Goal: Information Seeking & Learning: Learn about a topic

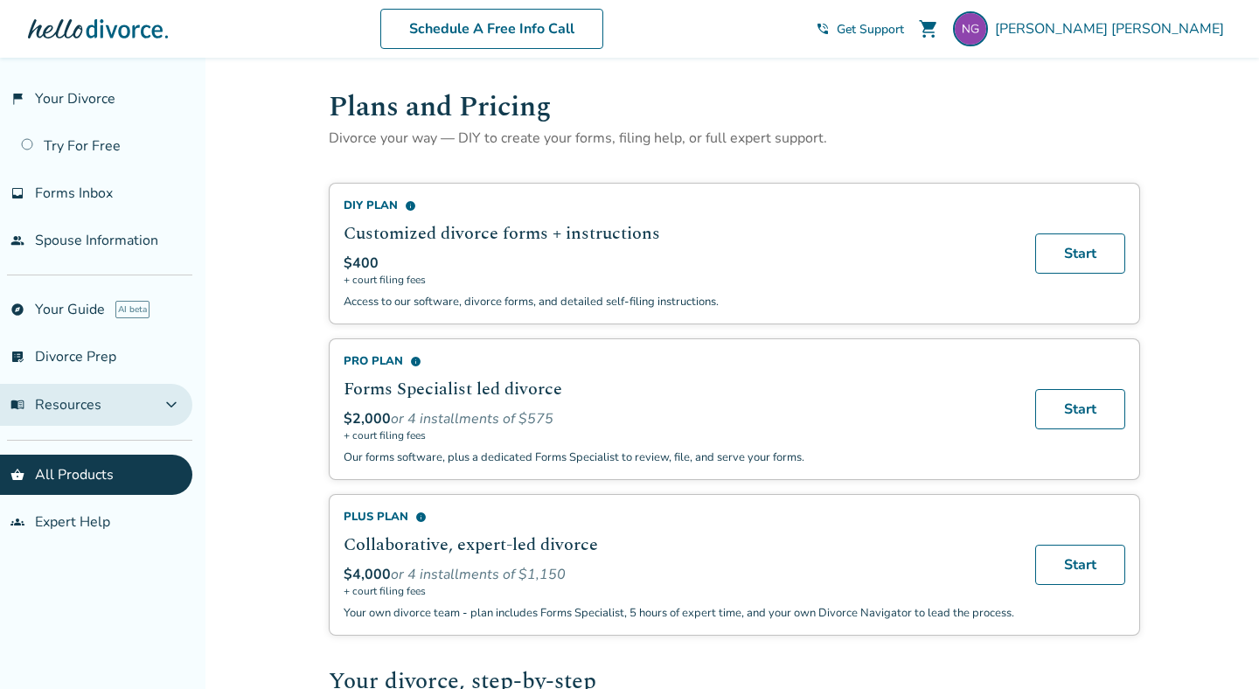
click at [160, 416] on button "menu_book Resources expand_more" at bounding box center [96, 405] width 192 height 42
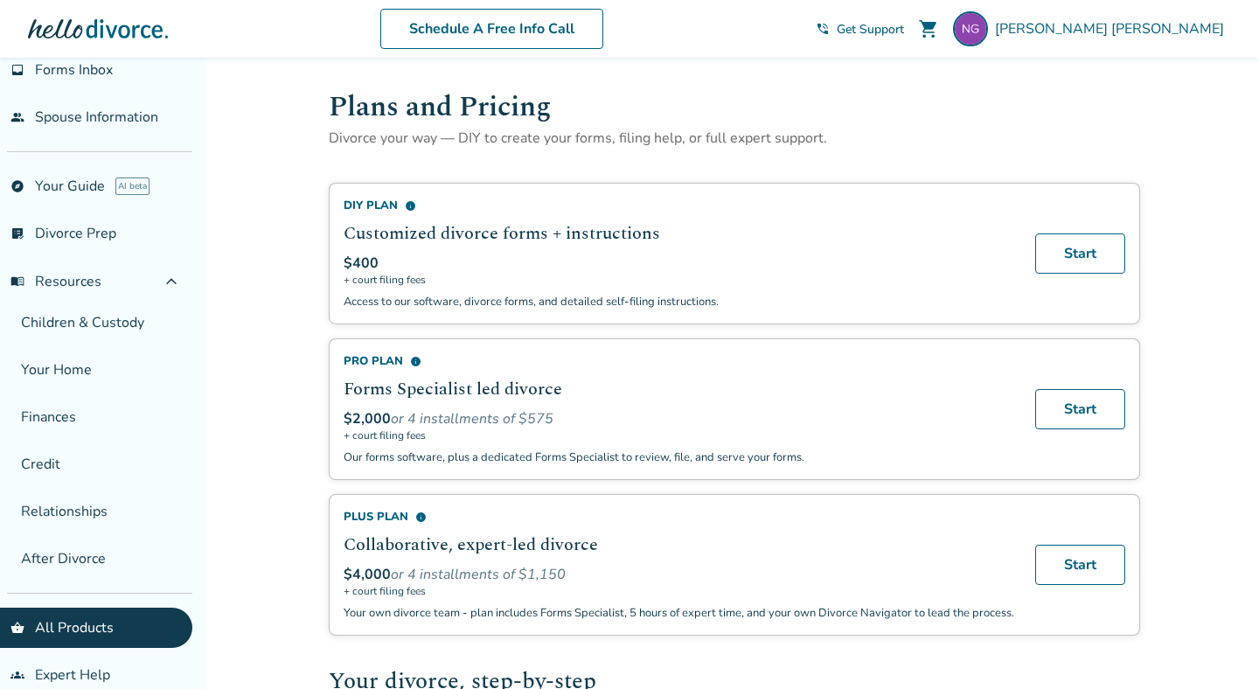
scroll to position [144, 0]
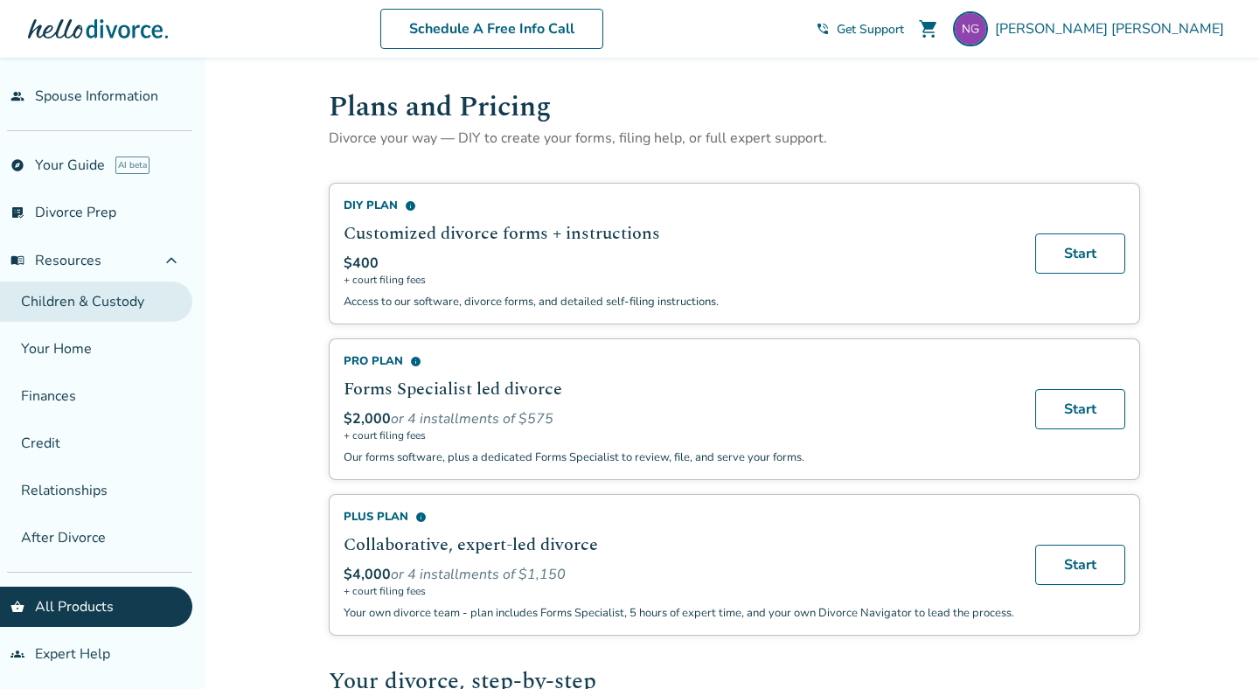
click at [80, 307] on link "Children & Custody" at bounding box center [96, 302] width 192 height 40
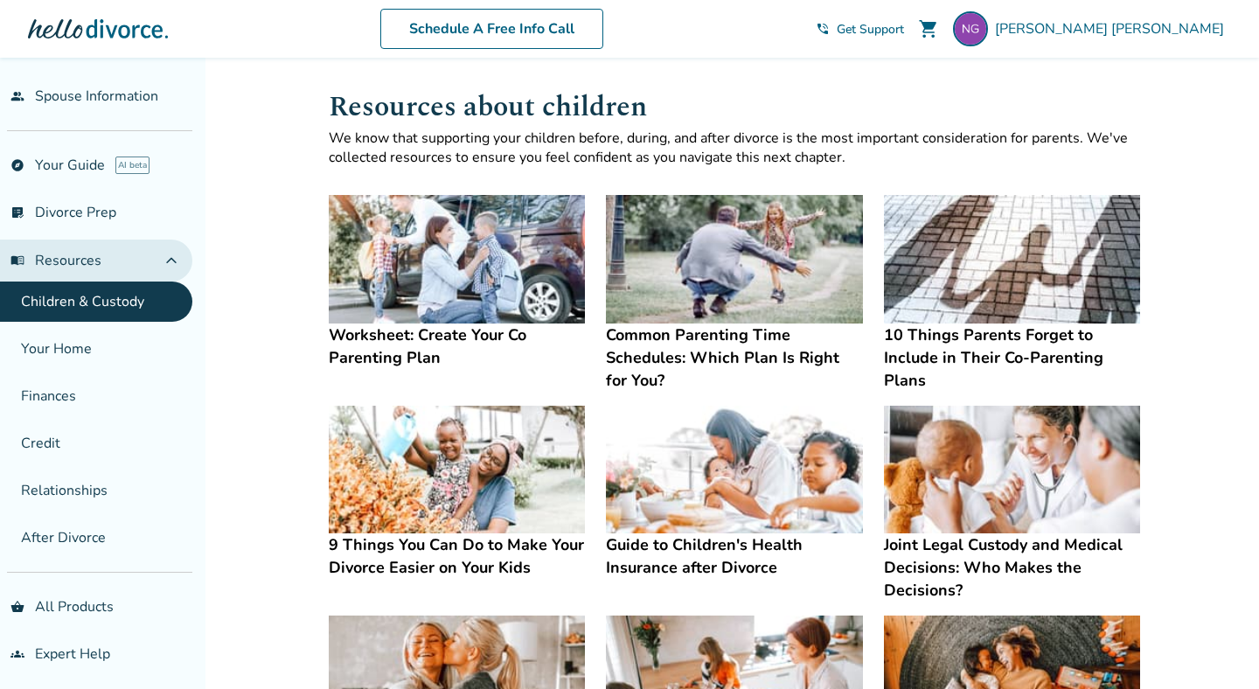
click at [107, 261] on button "menu_book Resources expand_less" at bounding box center [96, 261] width 192 height 42
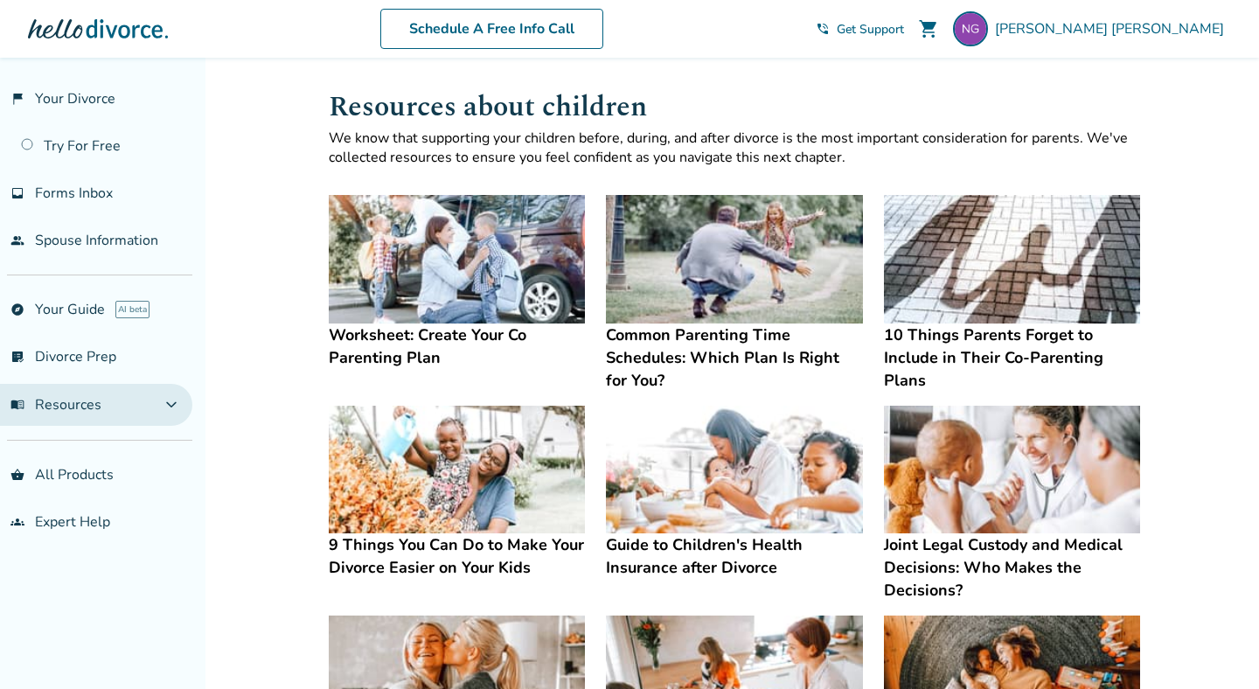
click at [67, 396] on span "menu_book Resources" at bounding box center [55, 404] width 91 height 19
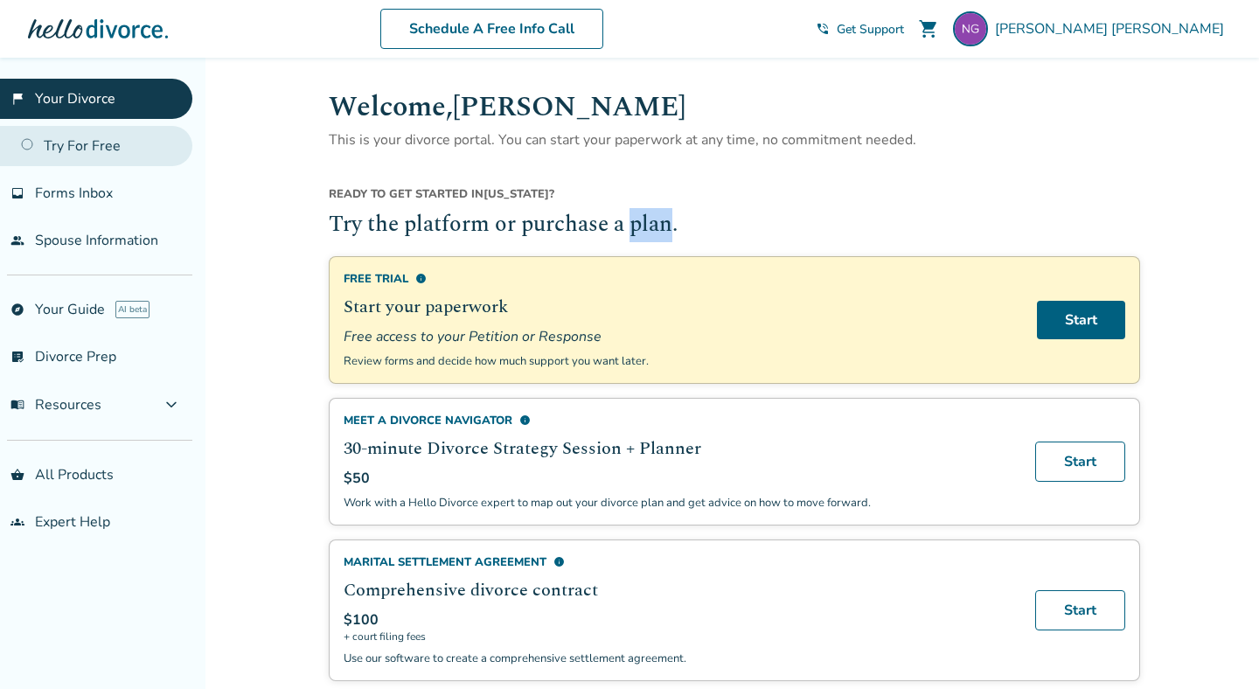
click at [98, 152] on link "Try For Free" at bounding box center [96, 146] width 192 height 40
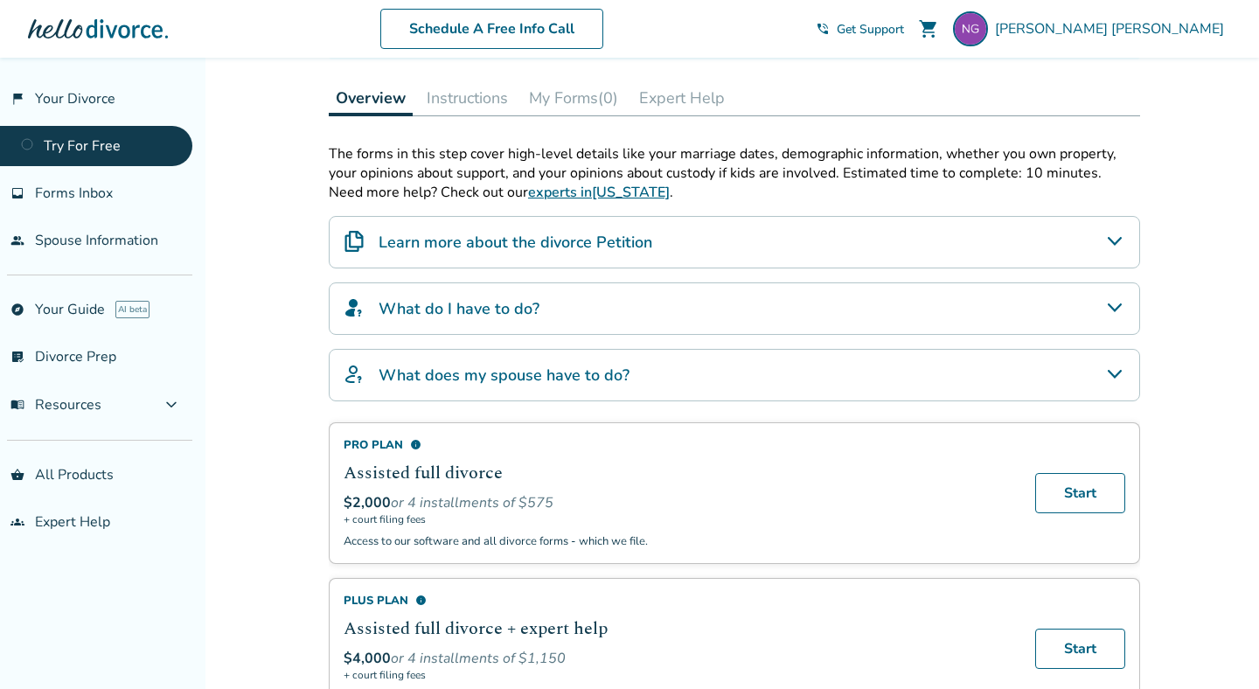
scroll to position [251, 0]
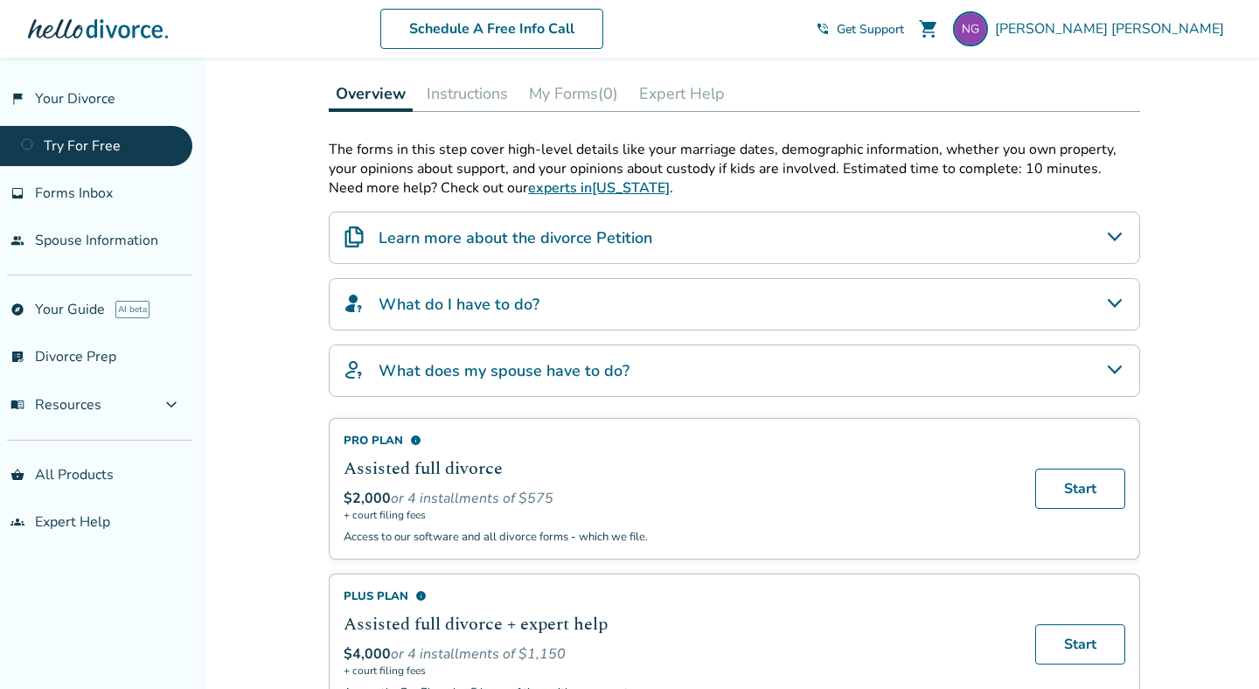
click at [459, 241] on h4 "Learn more about the divorce Petition" at bounding box center [516, 237] width 274 height 23
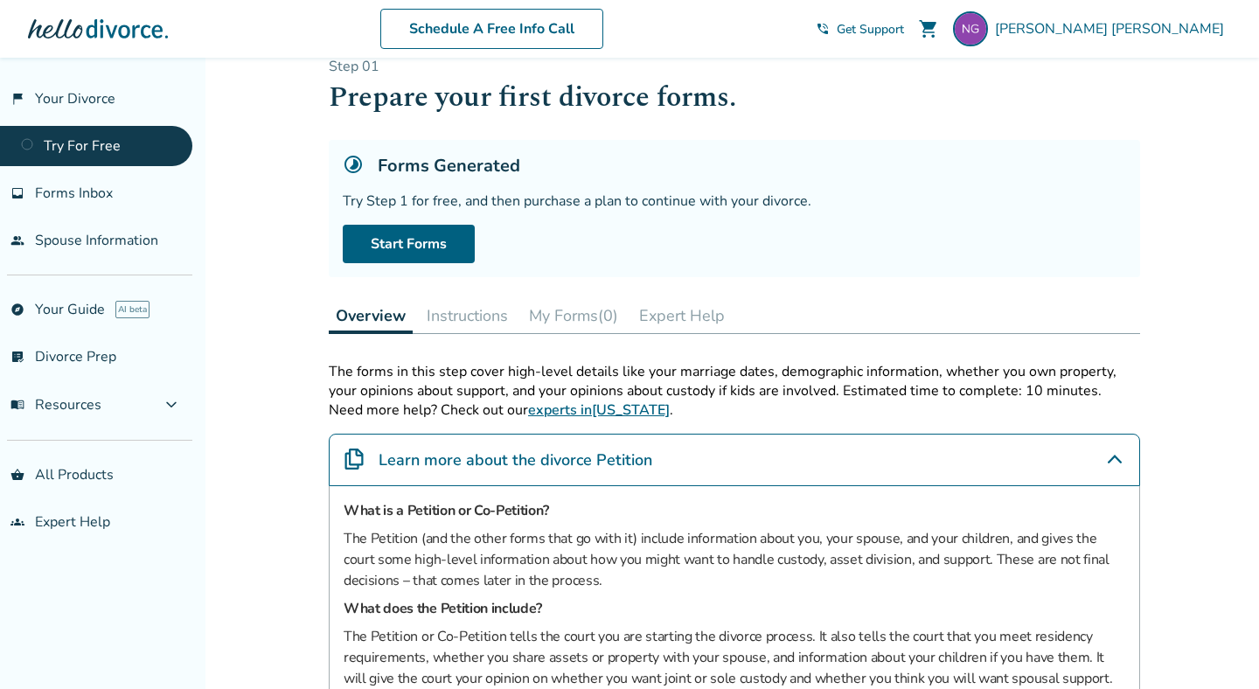
scroll to position [0, 0]
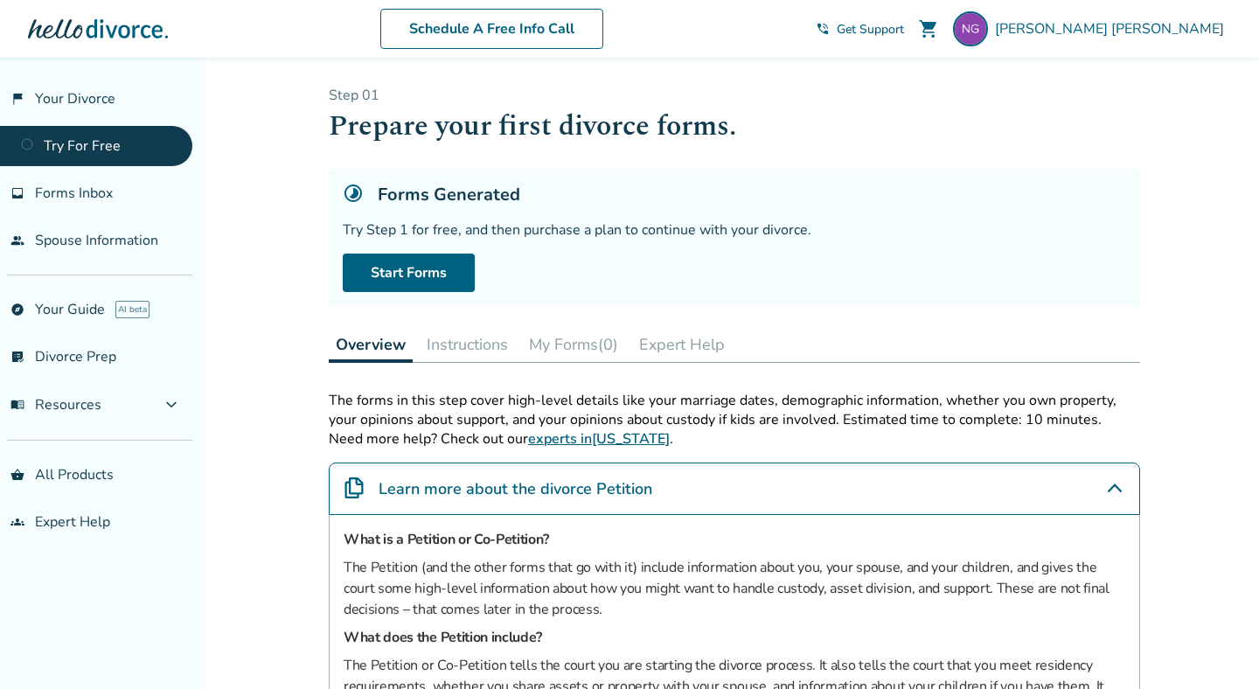
click at [62, 35] on div at bounding box center [98, 28] width 140 height 35
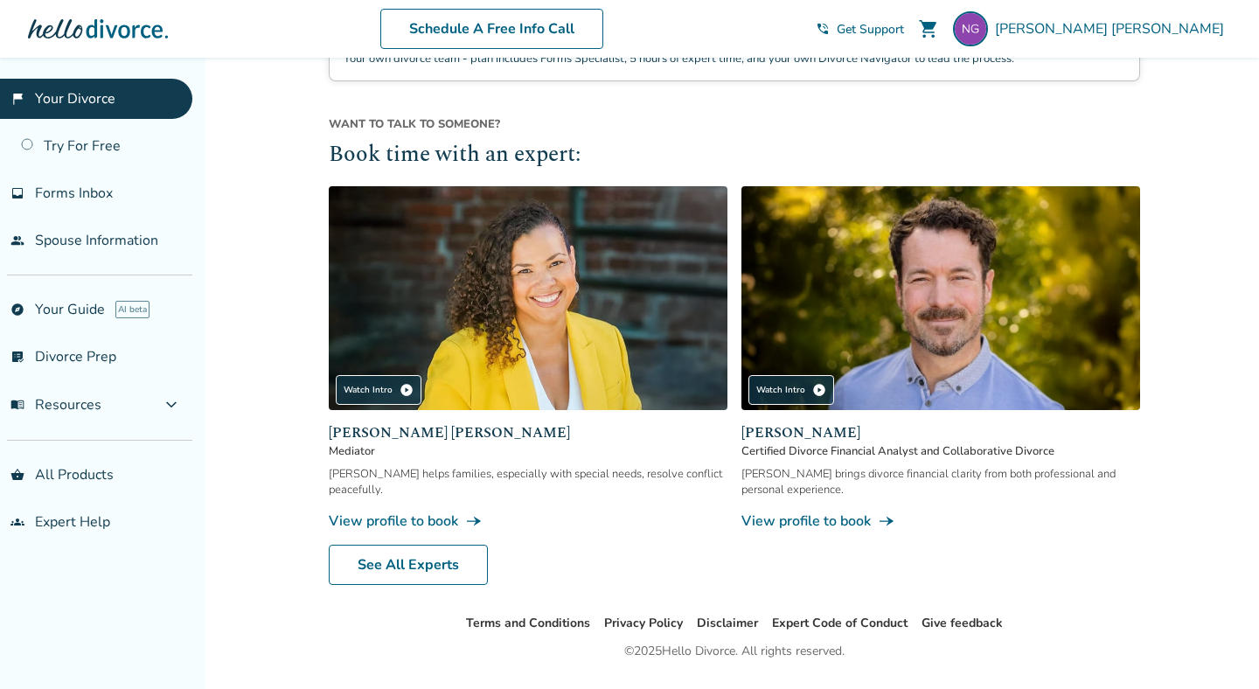
scroll to position [1592, 0]
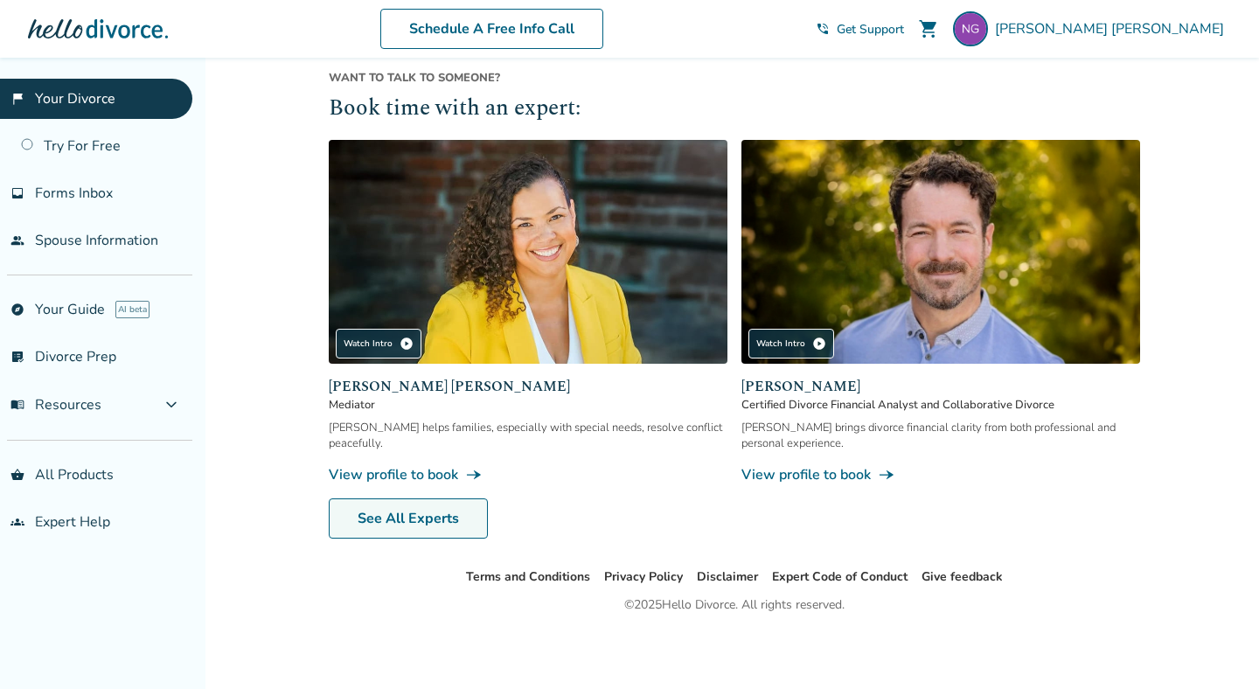
click at [359, 517] on link "See All Experts" at bounding box center [408, 518] width 159 height 40
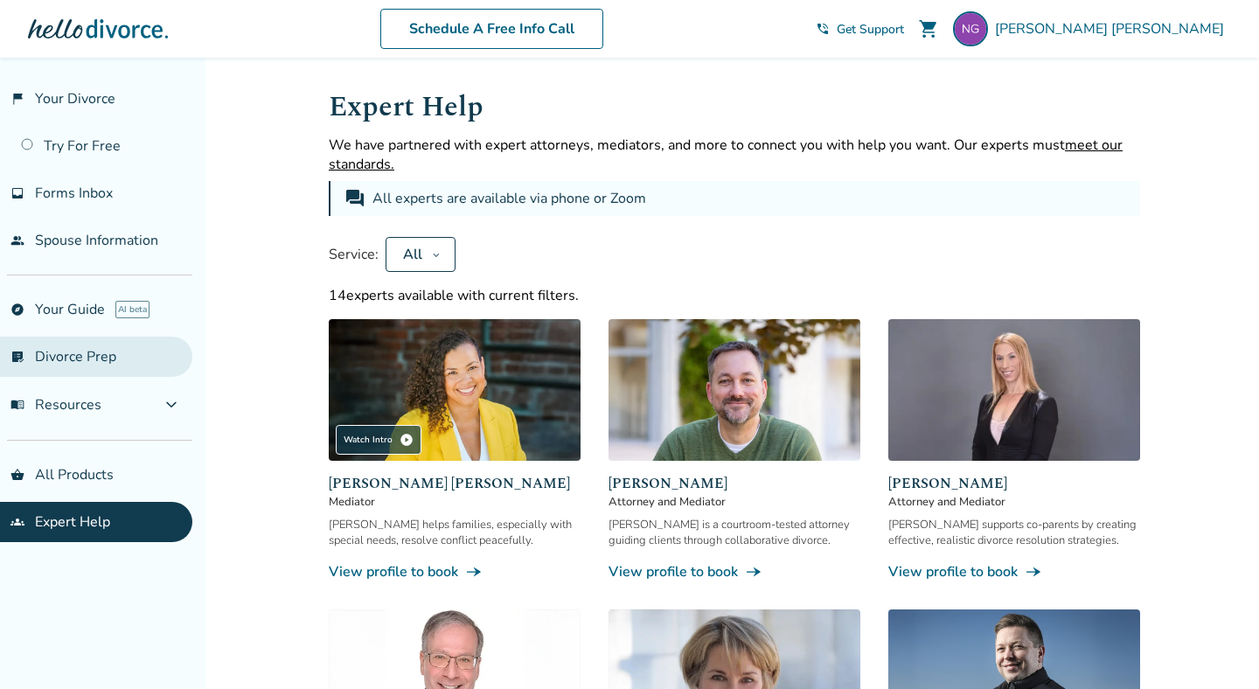
click at [101, 354] on link "list_alt_check Divorce Prep" at bounding box center [96, 357] width 192 height 40
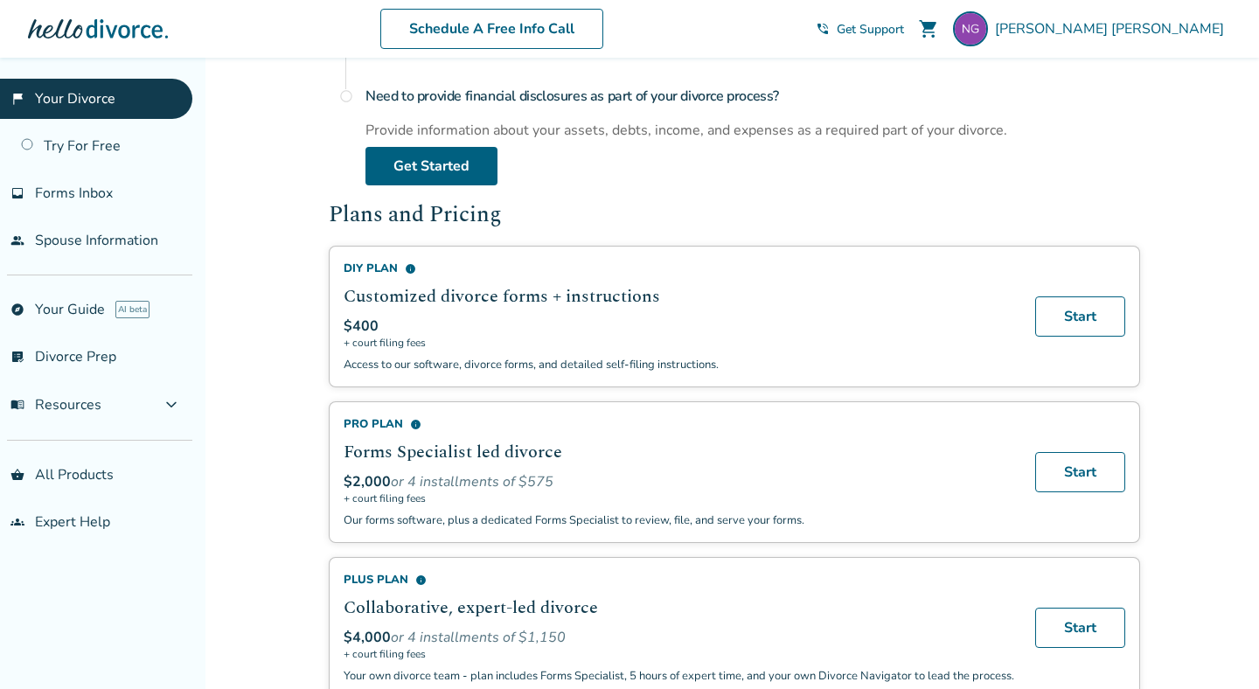
scroll to position [916, 0]
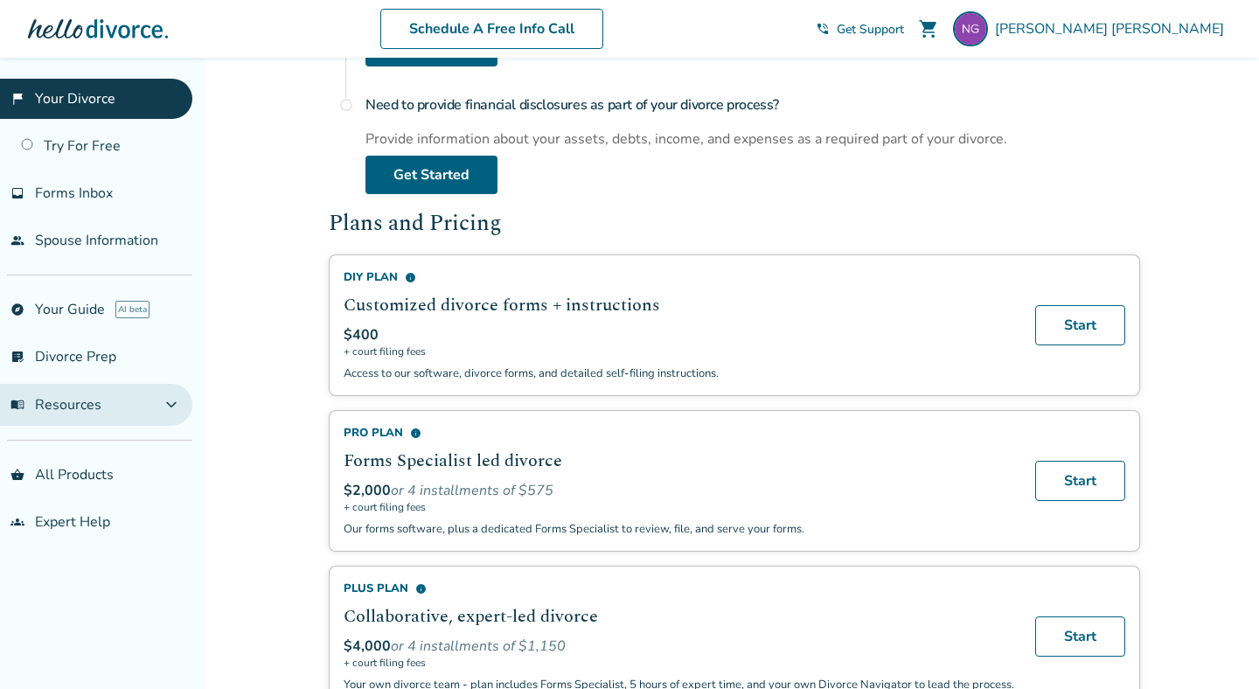
click at [84, 406] on span "menu_book Resources" at bounding box center [55, 404] width 91 height 19
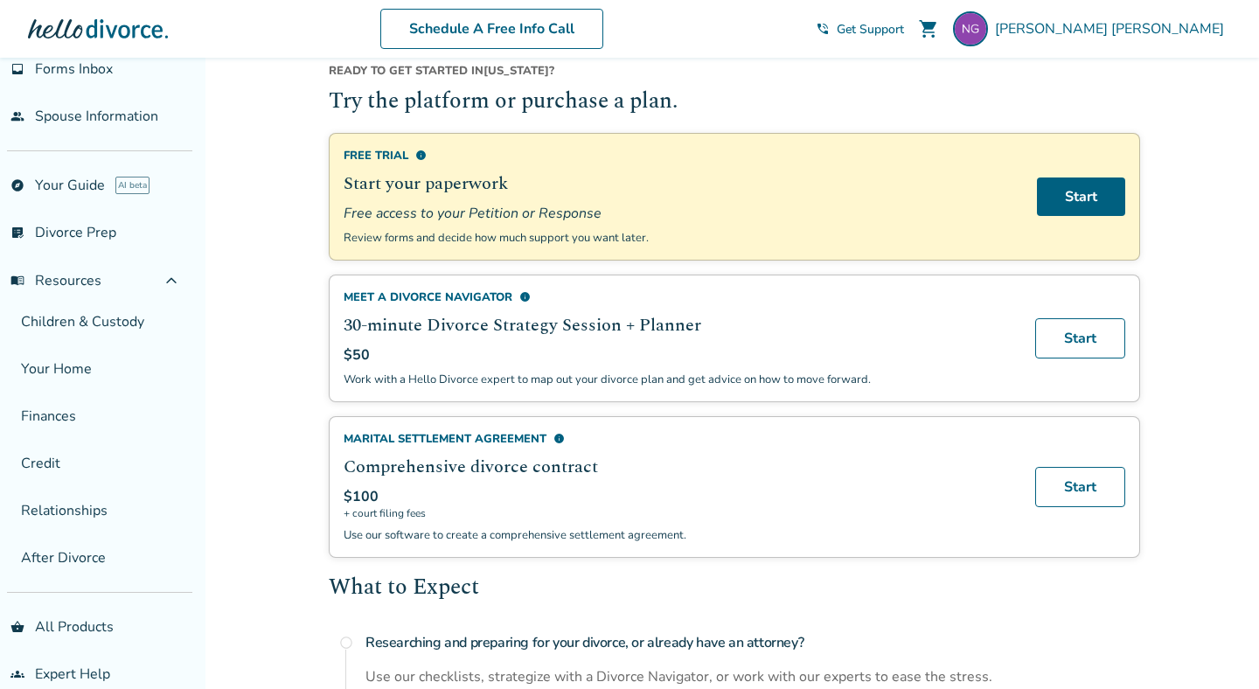
scroll to position [130, 0]
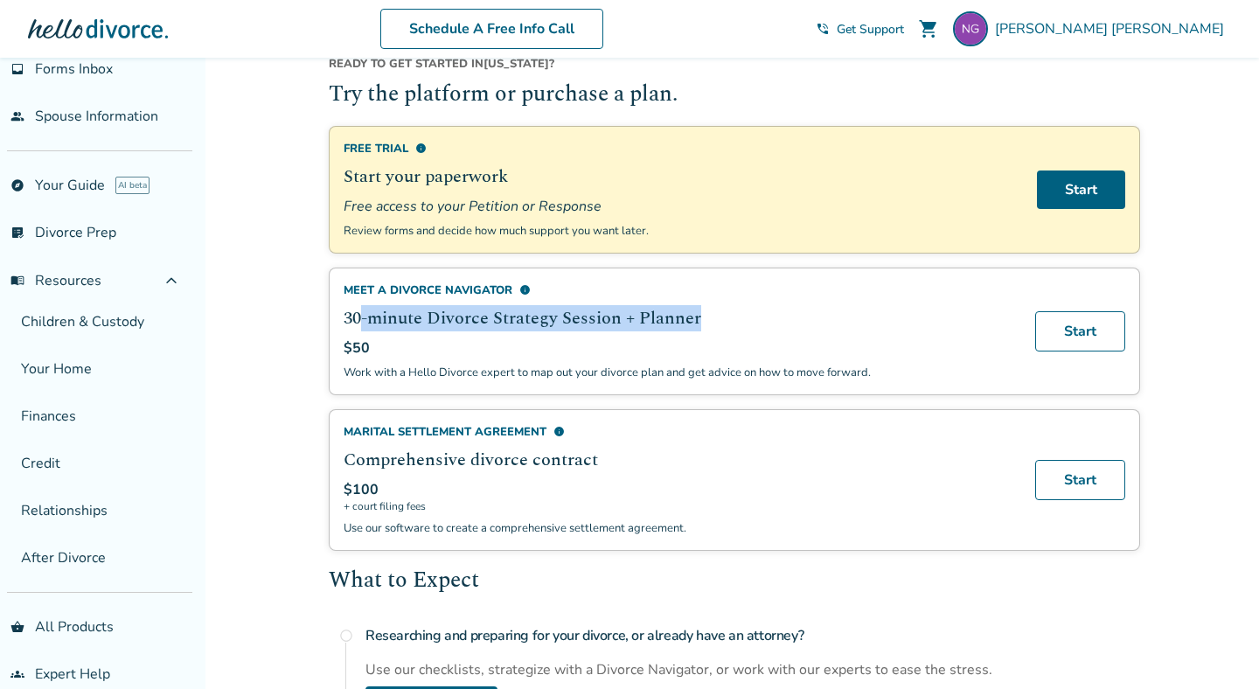
drag, startPoint x: 361, startPoint y: 313, endPoint x: 615, endPoint y: 330, distance: 254.2
click at [615, 330] on div "Meet a divorce navigator info 30-minute Divorce Strategy Session + Planner $50 …" at bounding box center [679, 331] width 671 height 98
click at [602, 316] on h2 "30-minute Divorce Strategy Session + Planner" at bounding box center [679, 318] width 671 height 26
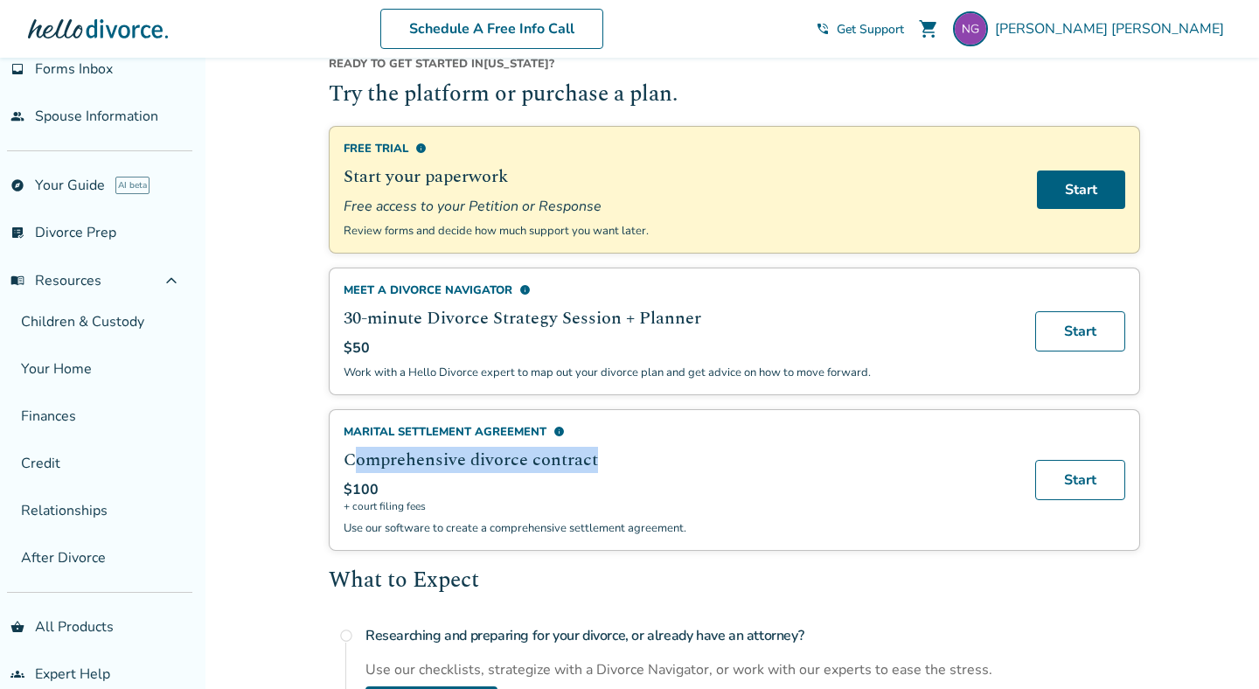
drag, startPoint x: 358, startPoint y: 452, endPoint x: 598, endPoint y: 452, distance: 240.4
click at [598, 452] on h2 "Comprehensive divorce contract" at bounding box center [679, 460] width 671 height 26
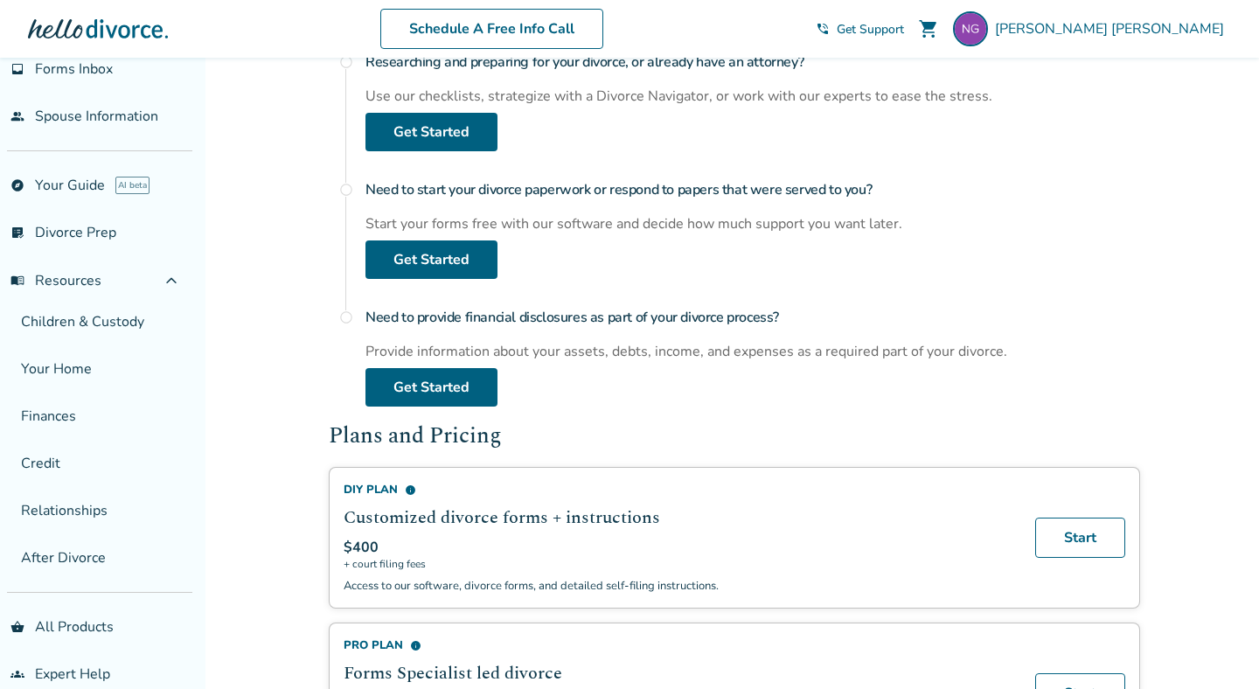
scroll to position [723, 0]
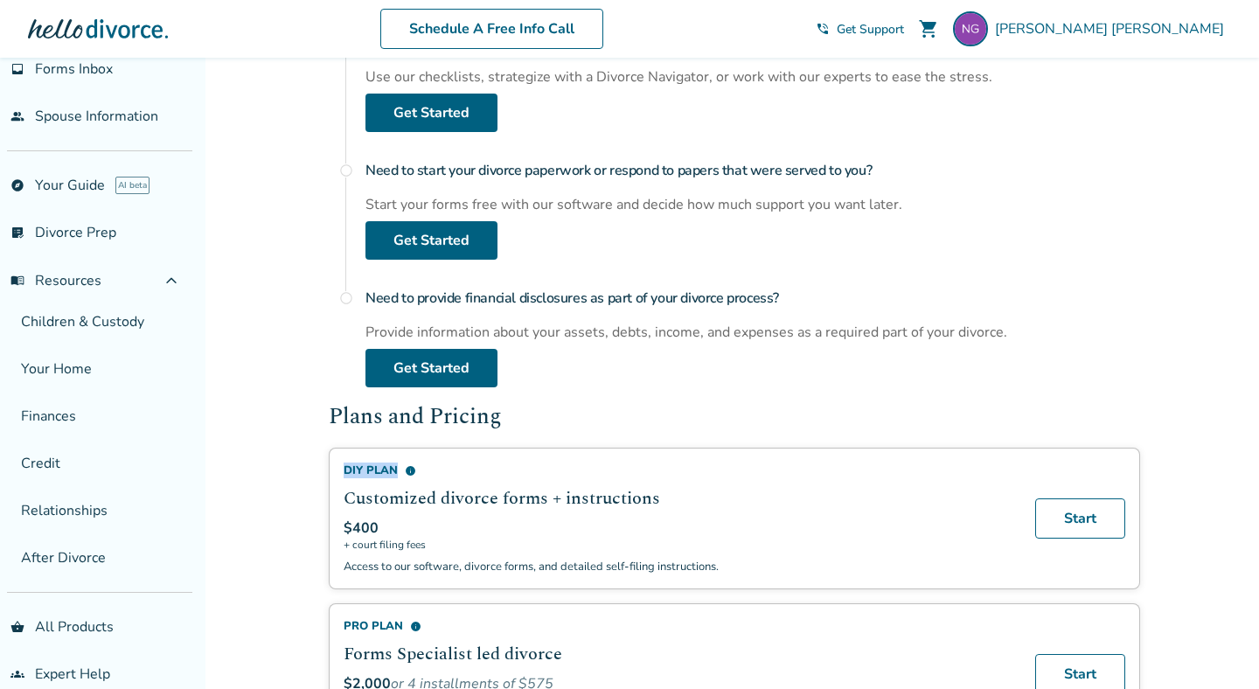
drag, startPoint x: 342, startPoint y: 463, endPoint x: 396, endPoint y: 463, distance: 54.2
click at [396, 463] on div "DIY Plan info Customized divorce forms + instructions $400 + court filing fees …" at bounding box center [734, 519] width 811 height 142
click at [603, 411] on h2 "Plans and Pricing" at bounding box center [734, 417] width 811 height 33
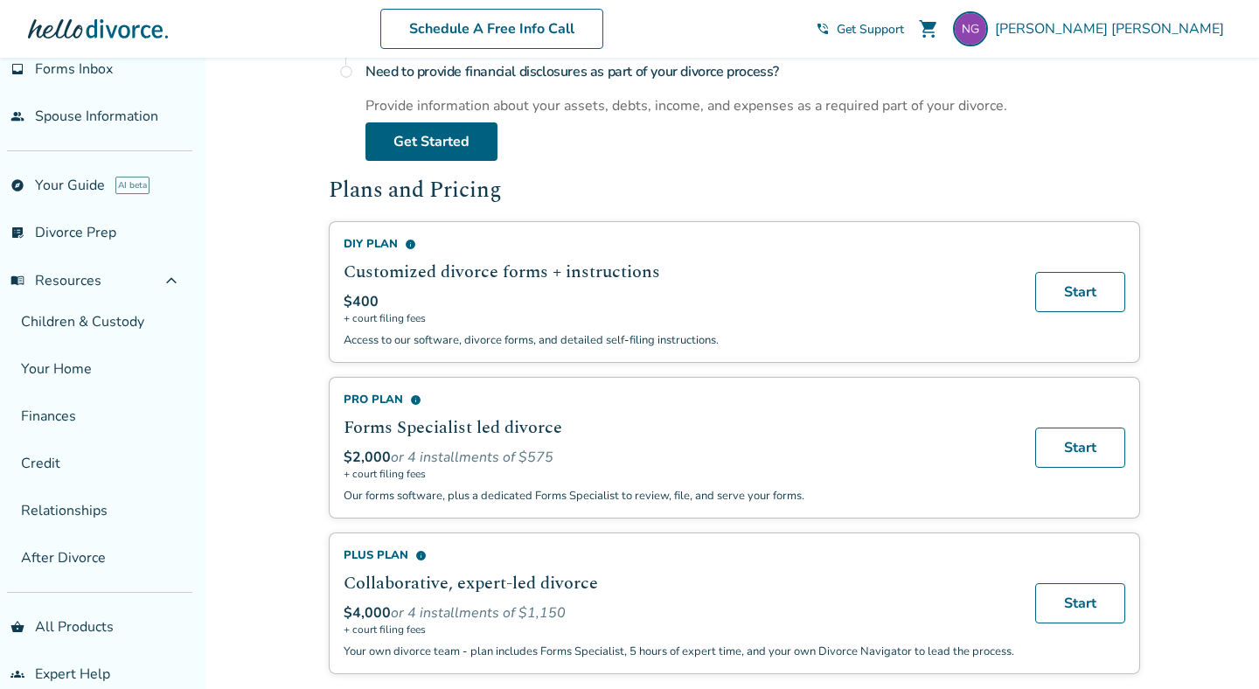
scroll to position [958, 0]
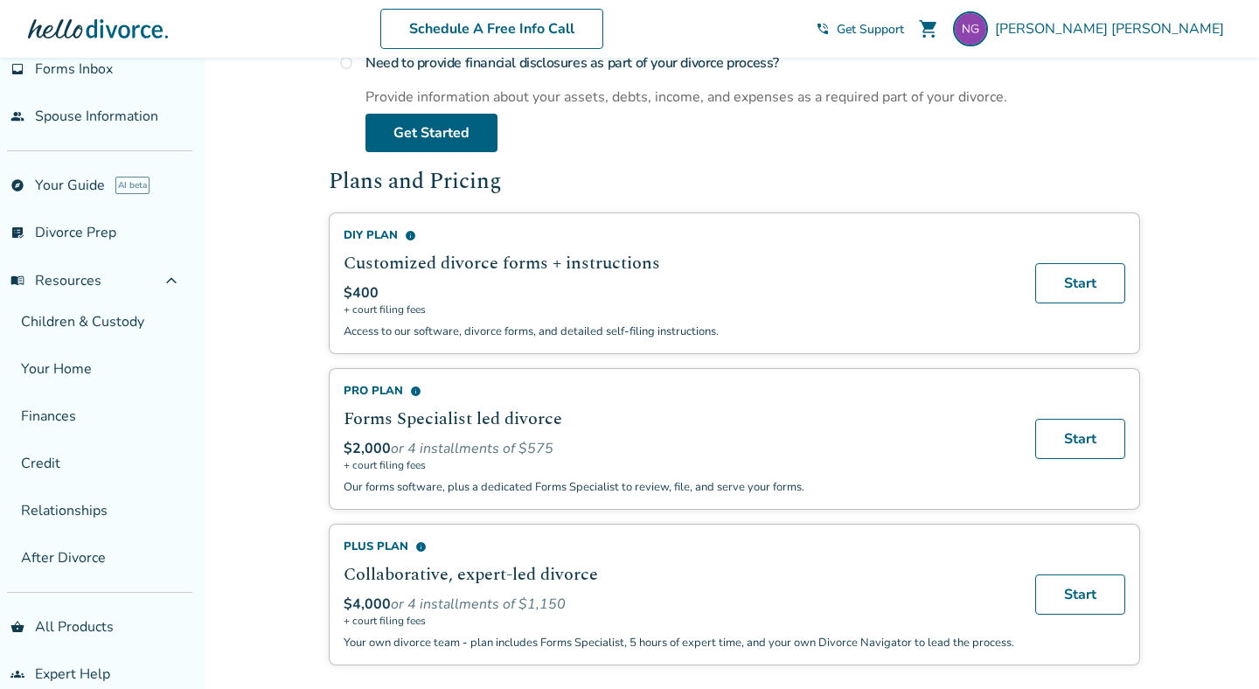
click at [416, 386] on span "info" at bounding box center [415, 391] width 11 height 11
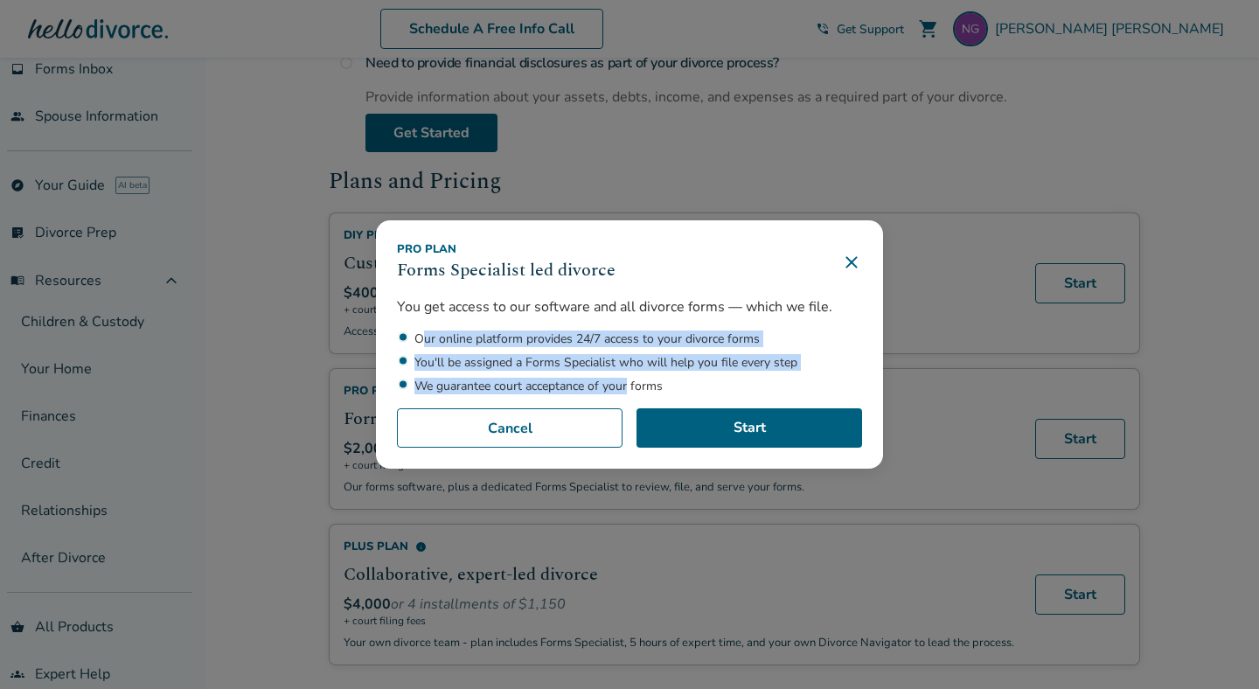
drag, startPoint x: 425, startPoint y: 339, endPoint x: 630, endPoint y: 384, distance: 209.4
click at [630, 384] on ul "Our online platform provides 24/7 access to your divorce forms You'll be assign…" at bounding box center [629, 362] width 465 height 64
click at [630, 384] on li "We guarantee court acceptance of your forms" at bounding box center [638, 386] width 448 height 17
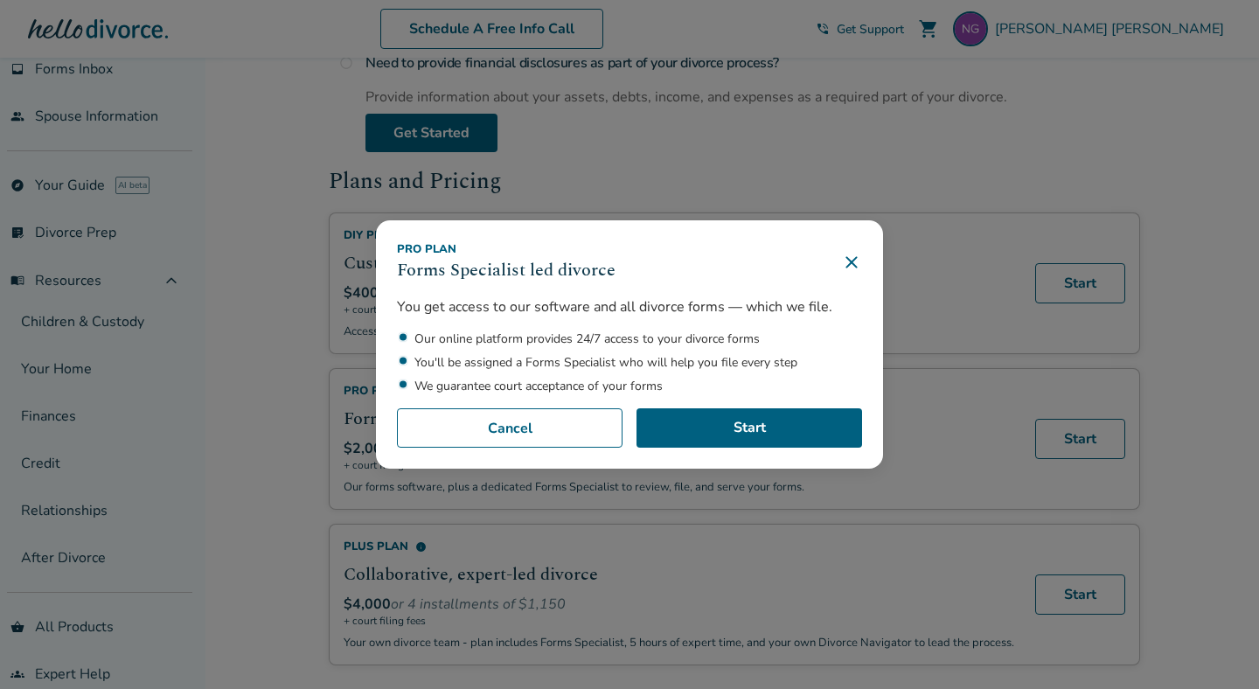
click at [852, 260] on icon at bounding box center [851, 262] width 21 height 21
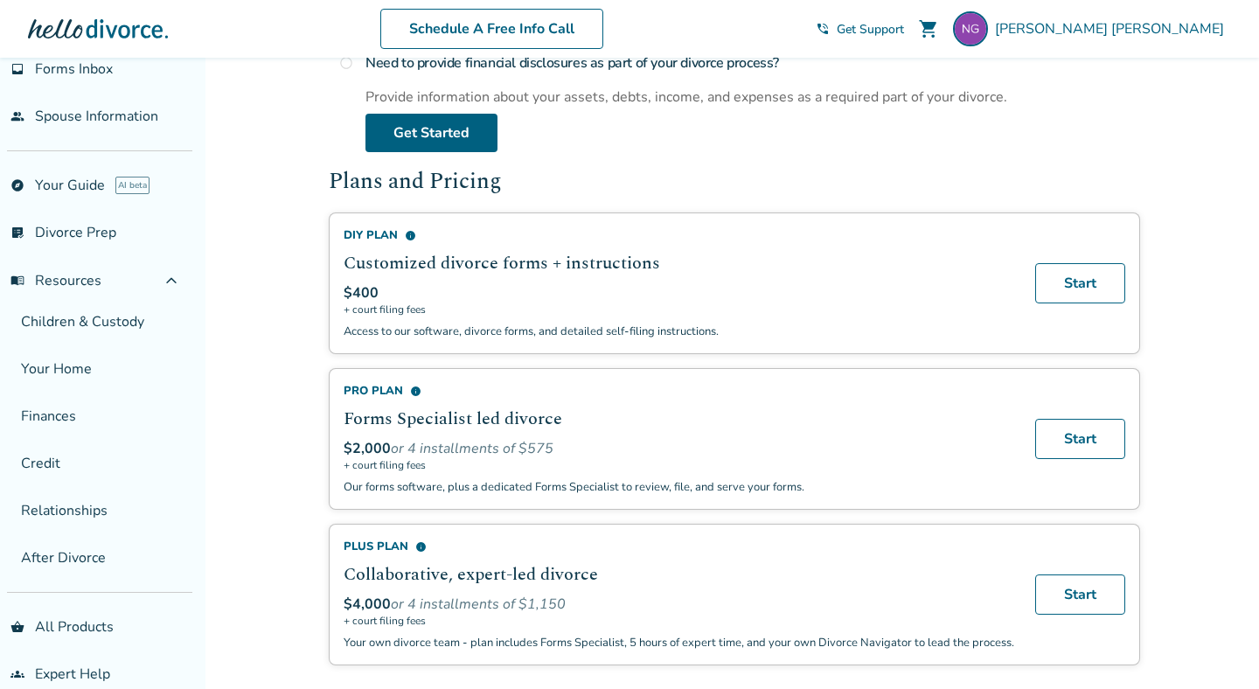
click at [410, 230] on span "info" at bounding box center [410, 235] width 11 height 11
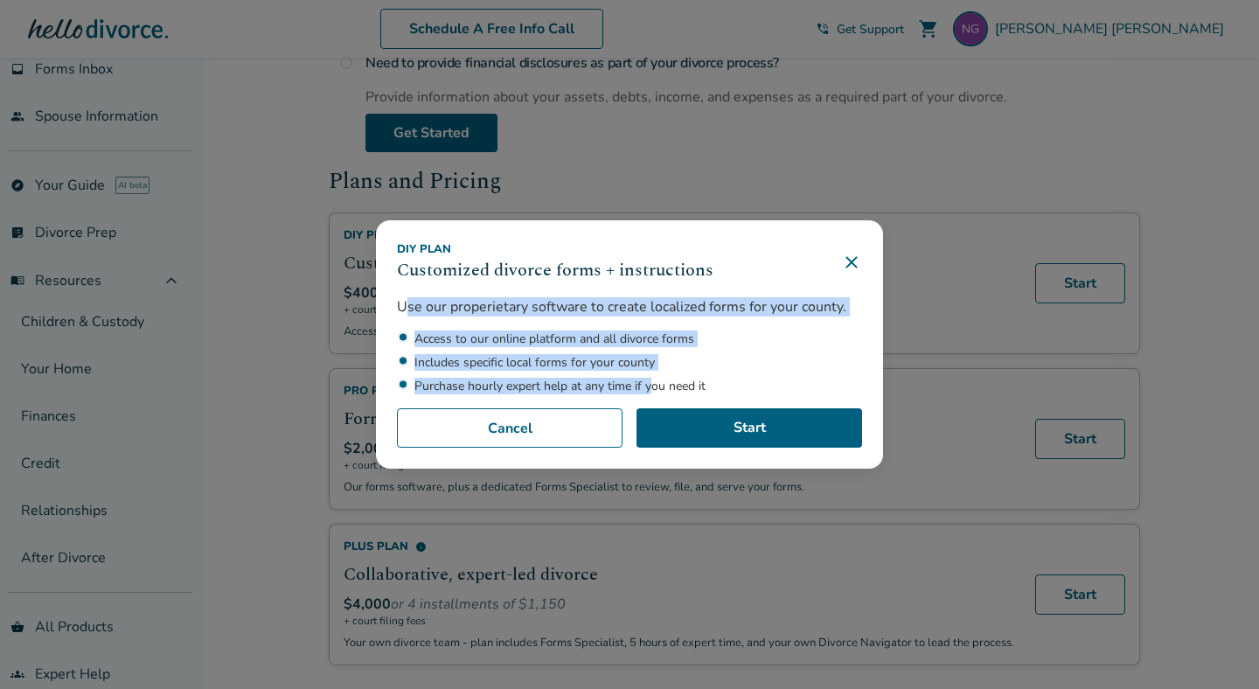
drag, startPoint x: 402, startPoint y: 300, endPoint x: 651, endPoint y: 386, distance: 263.8
click at [651, 386] on div "Use our properietary software to create localized forms for your county. Access…" at bounding box center [629, 345] width 465 height 97
click at [651, 386] on li "Purchase hourly expert help at any time if you need it" at bounding box center [638, 386] width 448 height 17
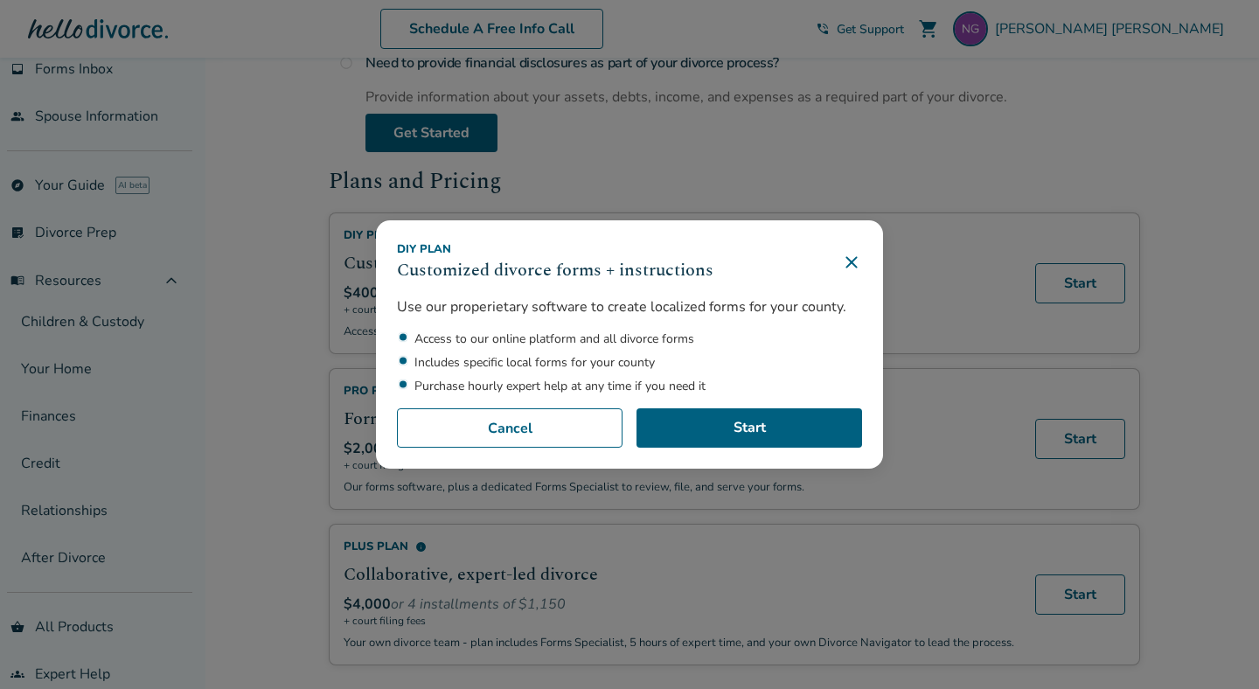
click at [856, 265] on icon at bounding box center [851, 262] width 21 height 21
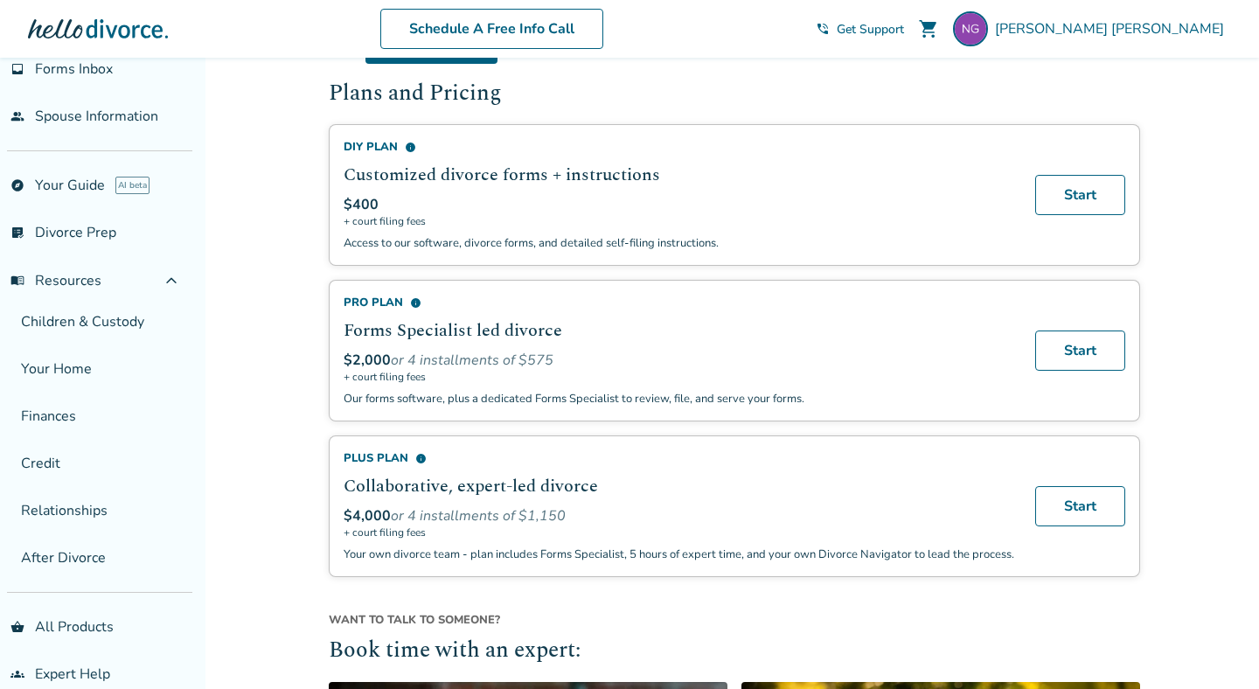
scroll to position [1047, 0]
click at [412, 296] on span "info" at bounding box center [415, 301] width 11 height 11
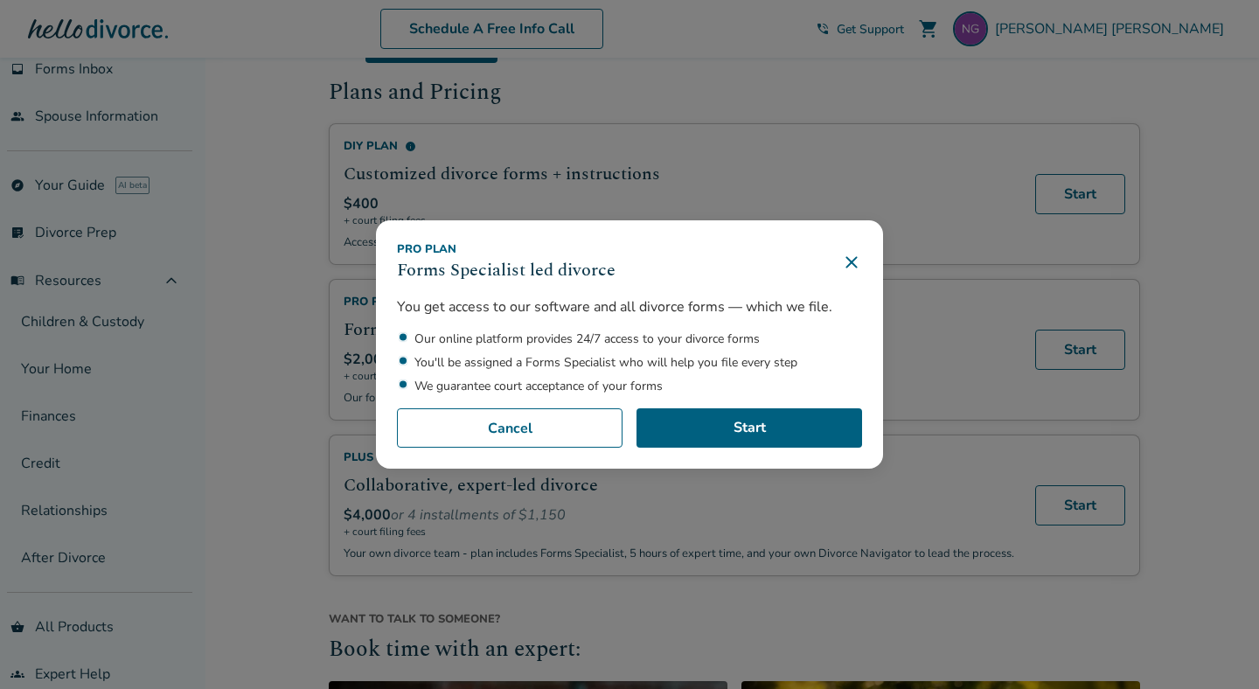
click at [852, 263] on icon at bounding box center [850, 261] width 11 height 11
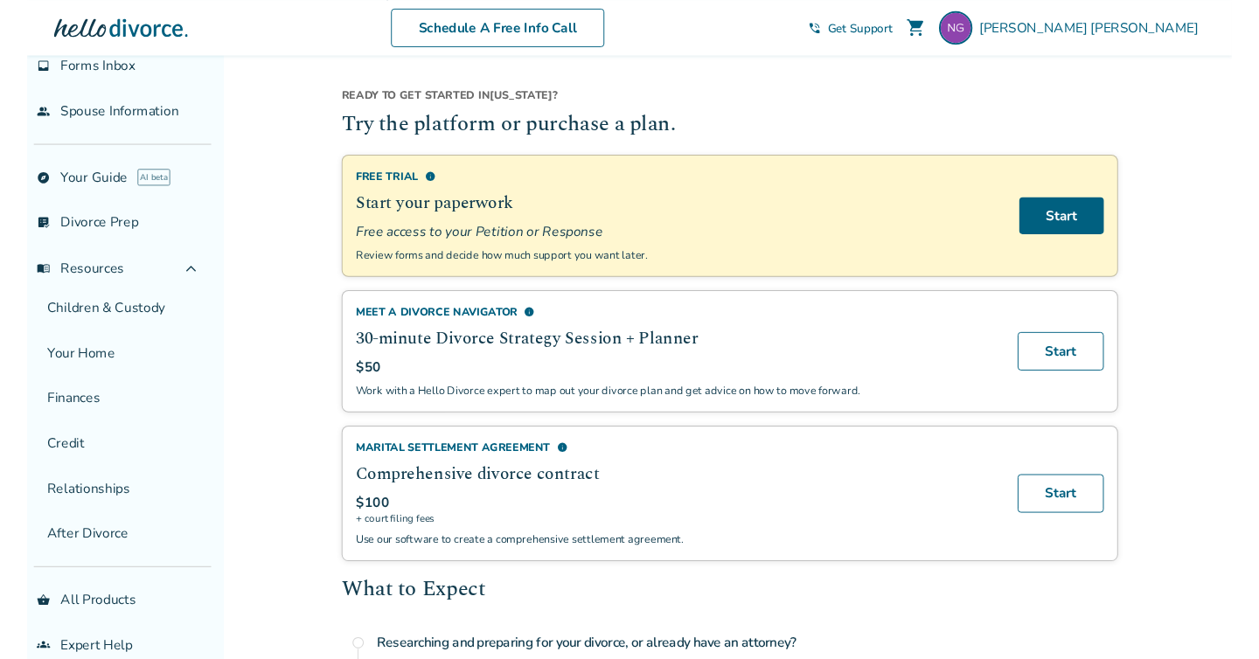
scroll to position [0, 0]
